Goal: Obtain resource: Obtain resource

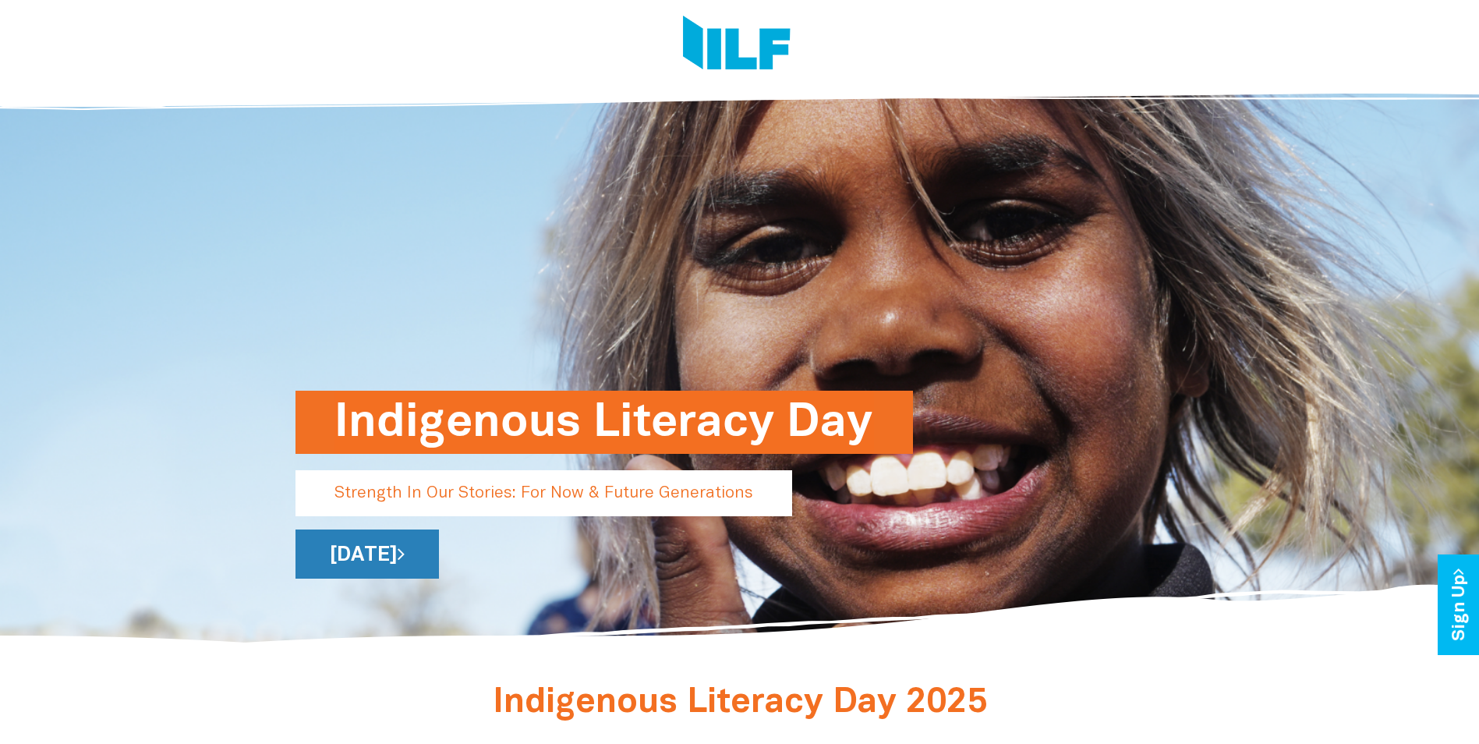
click at [439, 547] on link "[DATE]" at bounding box center [367, 553] width 143 height 49
drag, startPoint x: 620, startPoint y: 501, endPoint x: 579, endPoint y: 540, distance: 56.8
click at [603, 525] on div "Indigenous Literacy Day Strength In Our Stories: For Now & Future Generations […" at bounding box center [740, 511] width 889 height 134
click at [439, 561] on link "[DATE]" at bounding box center [367, 553] width 143 height 49
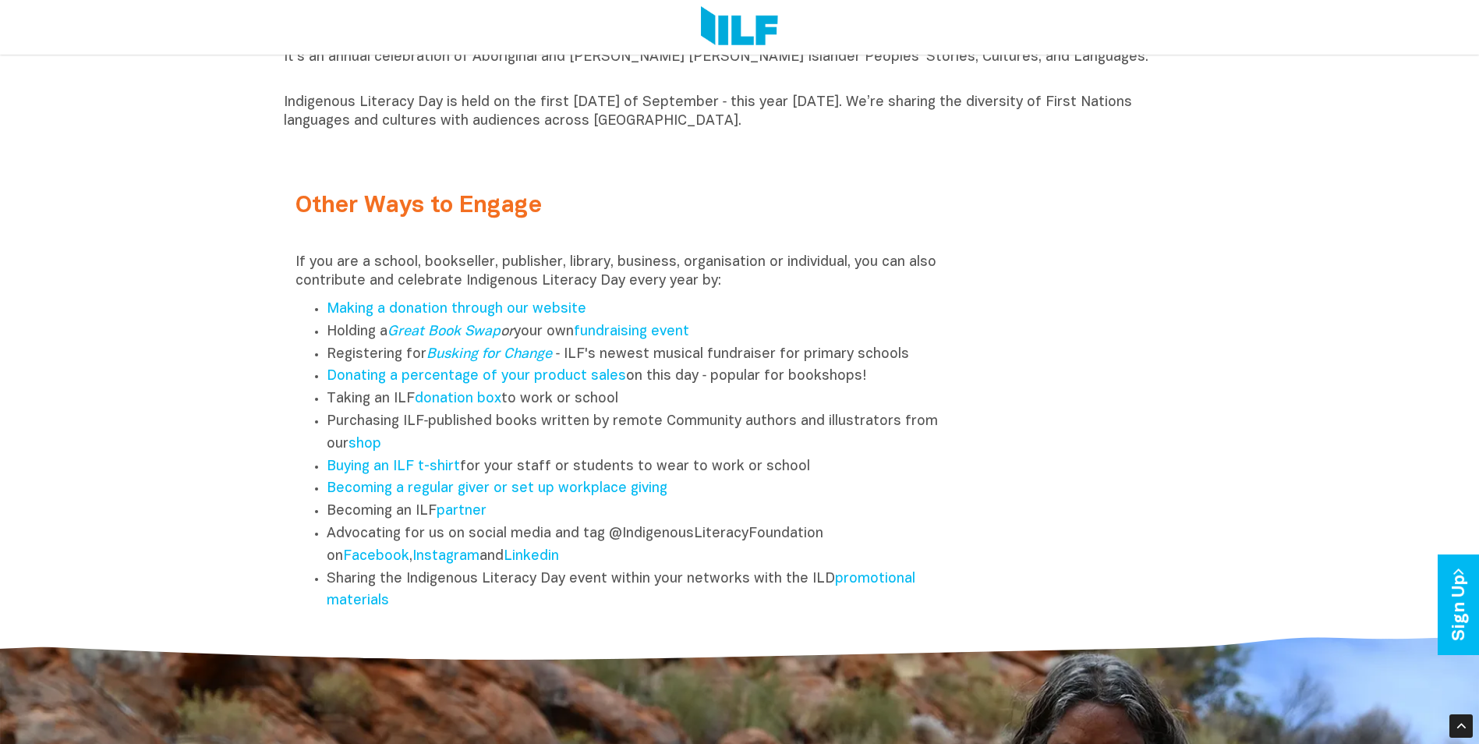
scroll to position [1932, 0]
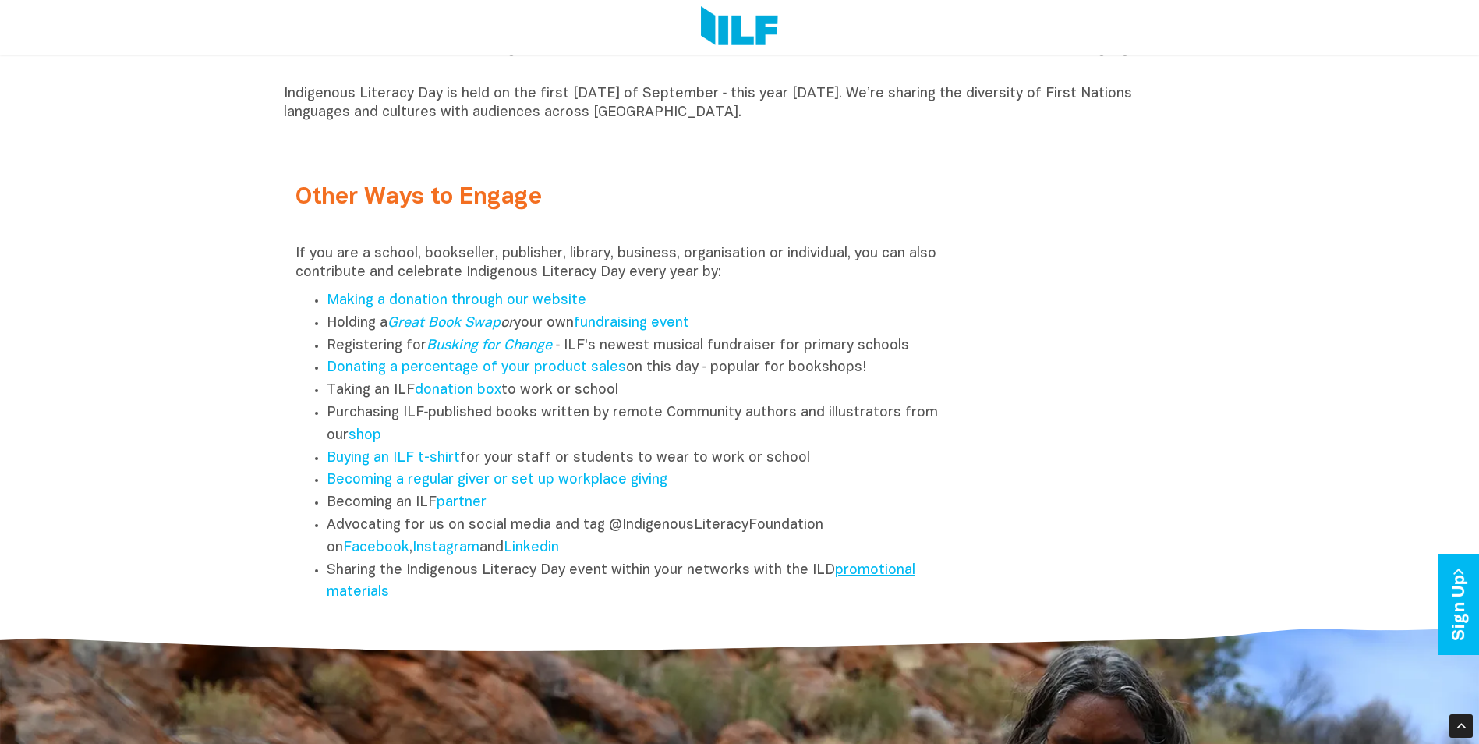
click at [872, 577] on link "promotional materials" at bounding box center [621, 582] width 589 height 36
click at [862, 577] on link "promotional materials" at bounding box center [621, 582] width 589 height 36
click at [856, 574] on link "promotional materials" at bounding box center [621, 582] width 589 height 36
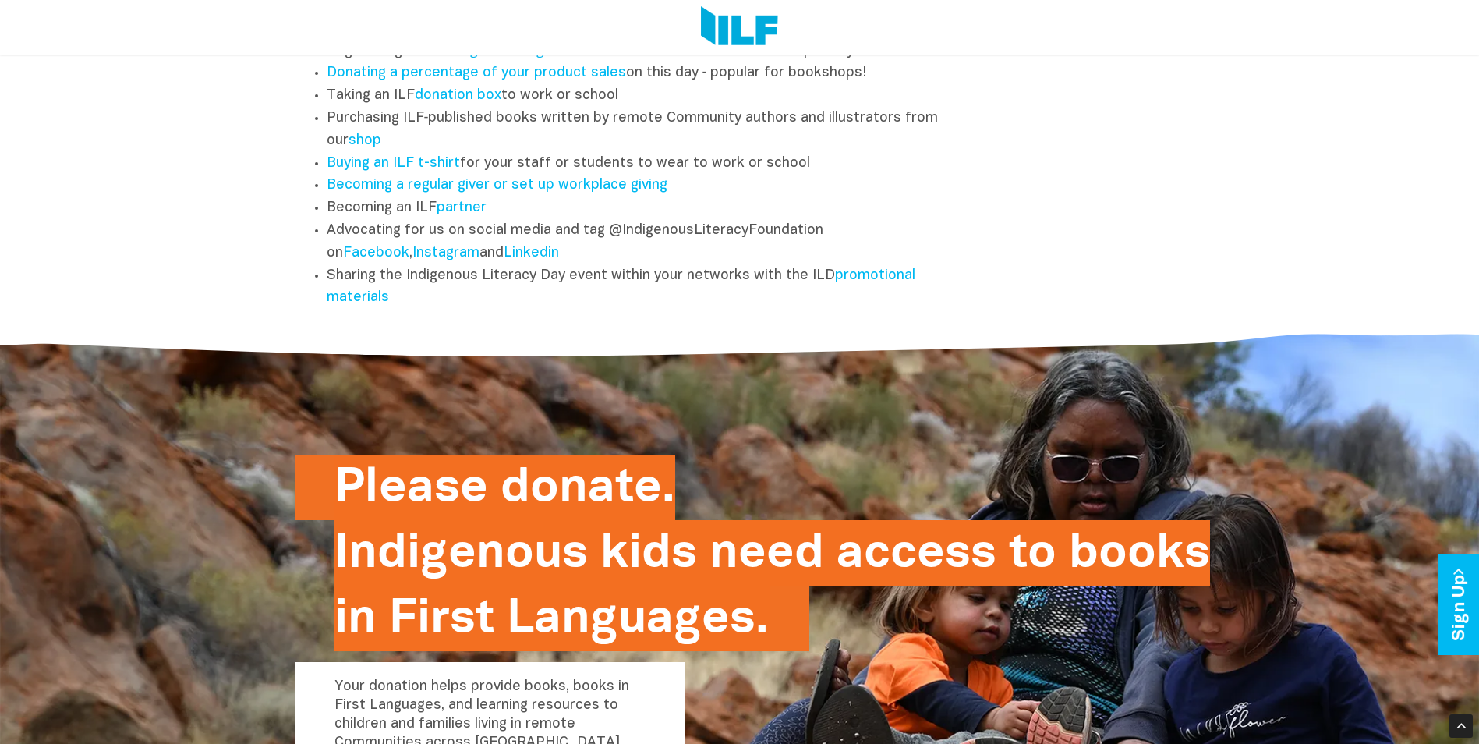
scroll to position [2222, 0]
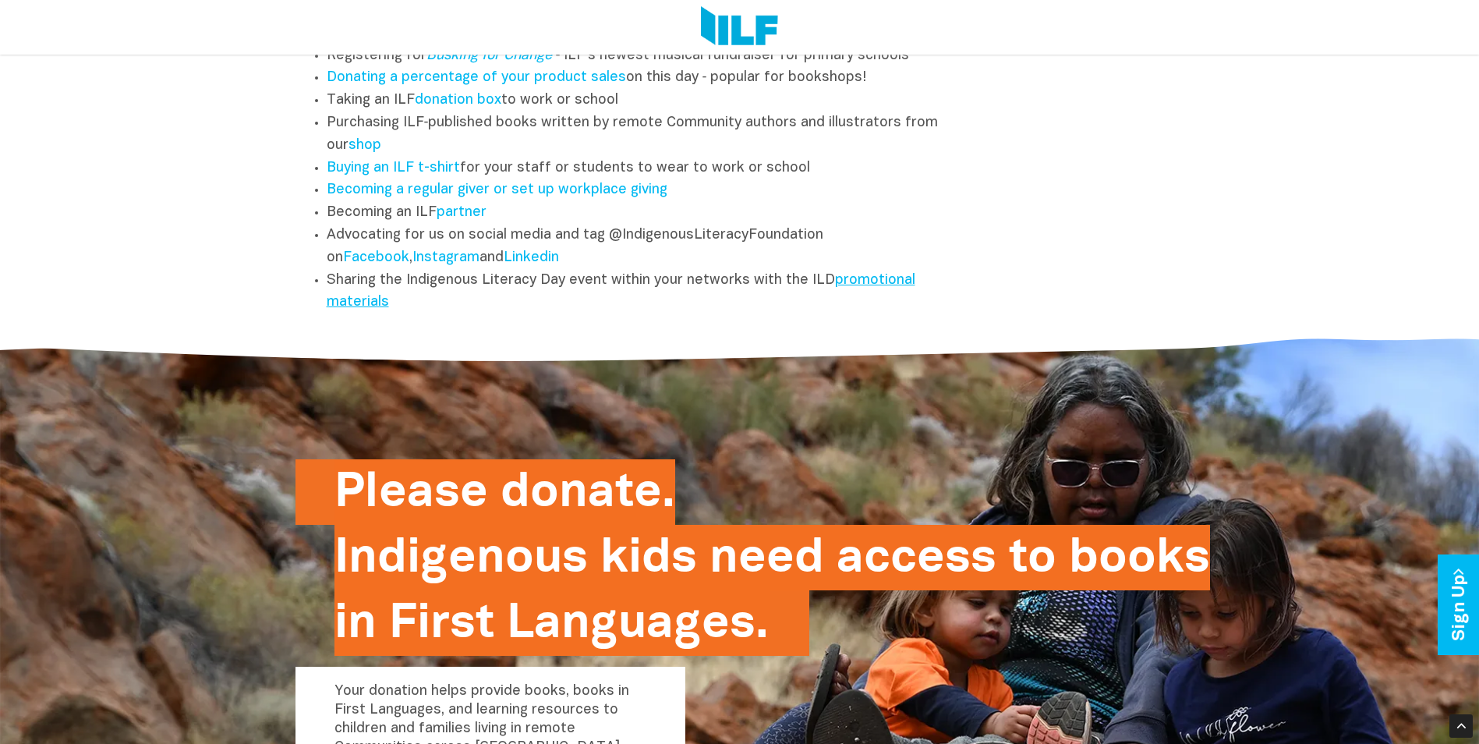
click at [862, 281] on link "promotional materials" at bounding box center [621, 292] width 589 height 36
click at [866, 286] on link "promotional materials" at bounding box center [621, 292] width 589 height 36
click at [873, 292] on link "promotional materials" at bounding box center [621, 292] width 589 height 36
click at [865, 286] on link "promotional materials" at bounding box center [621, 292] width 589 height 36
click at [848, 292] on link "promotional materials" at bounding box center [621, 292] width 589 height 36
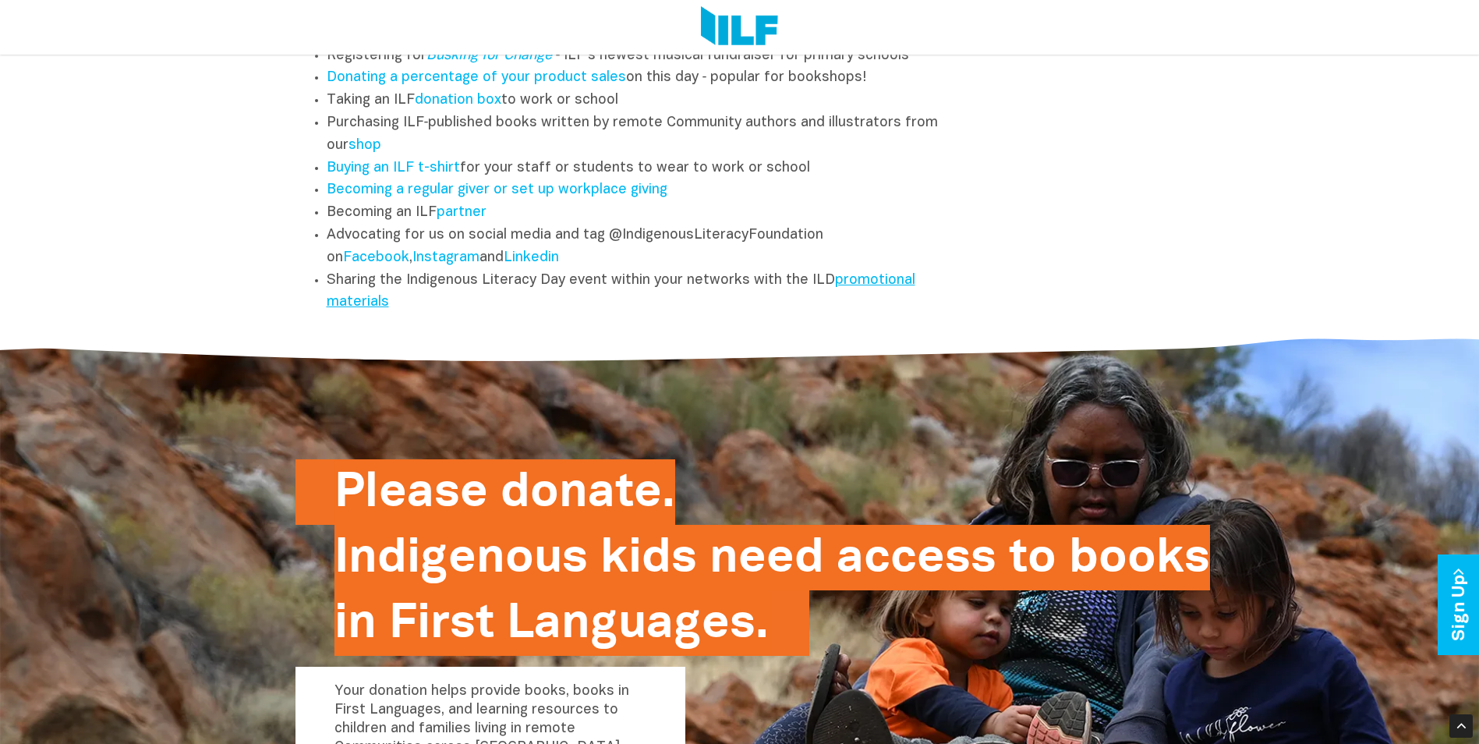
click at [848, 286] on link "promotional materials" at bounding box center [621, 292] width 589 height 36
